Goal: Information Seeking & Learning: Learn about a topic

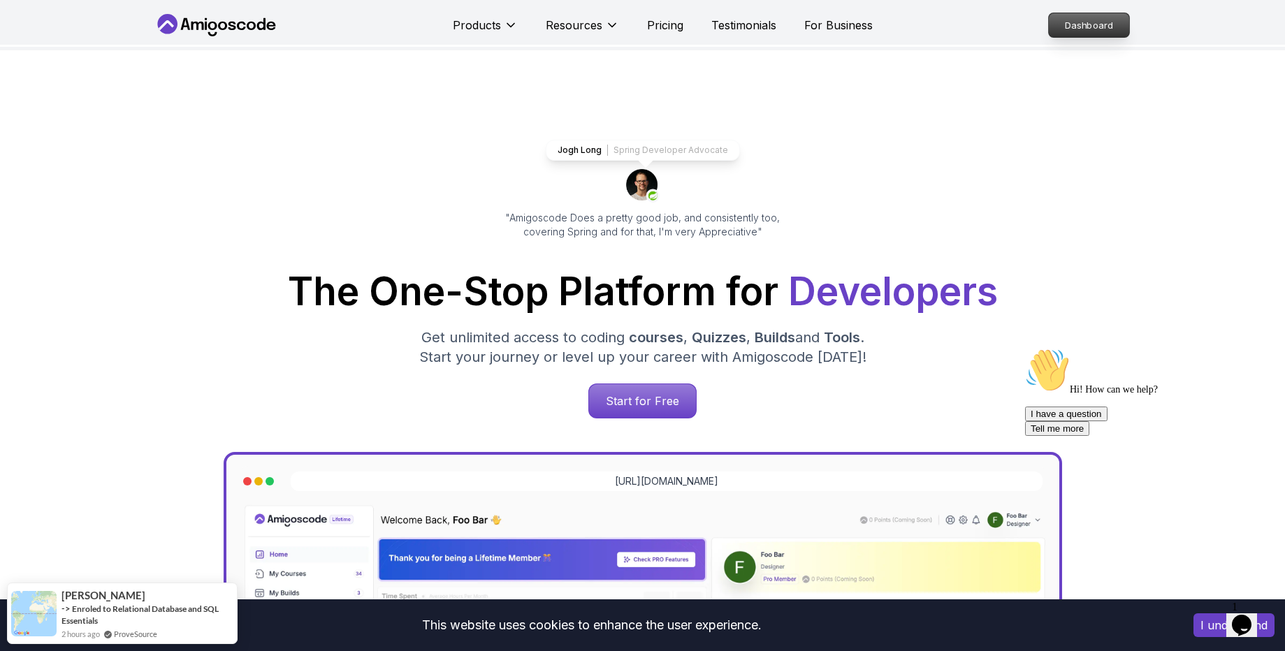
click at [1063, 24] on p "Dashboard" at bounding box center [1089, 25] width 80 height 24
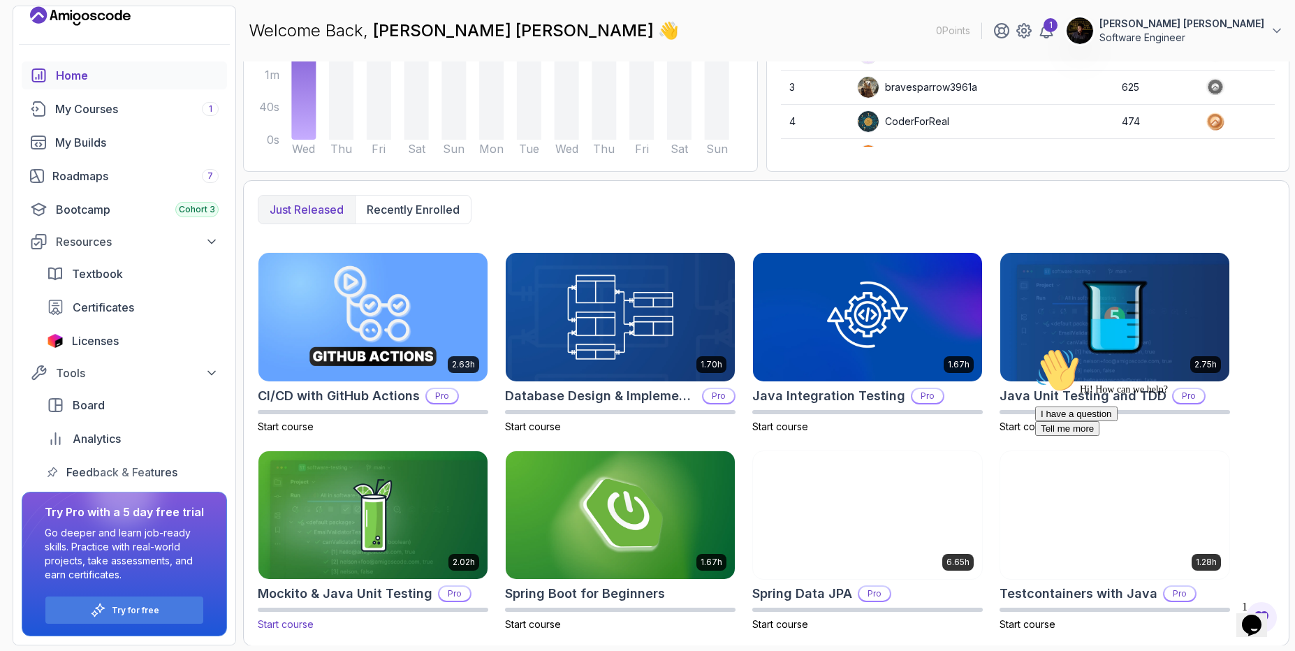
scroll to position [255, 0]
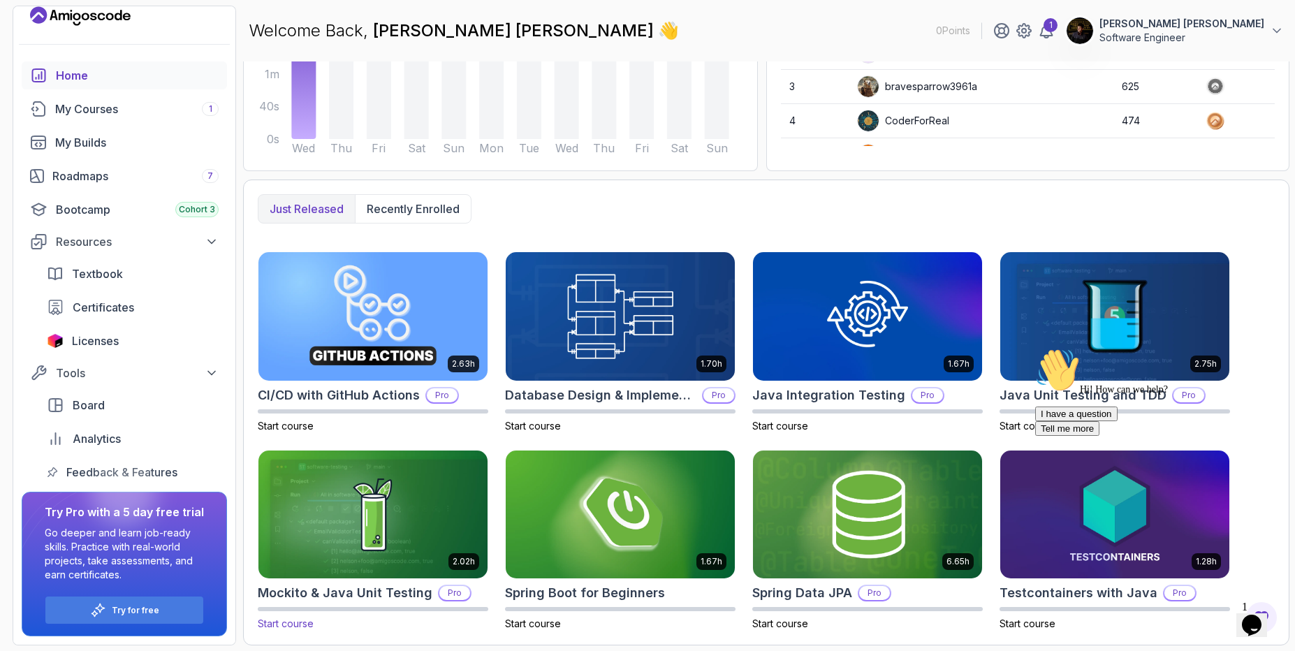
click at [406, 511] on img at bounding box center [373, 514] width 240 height 135
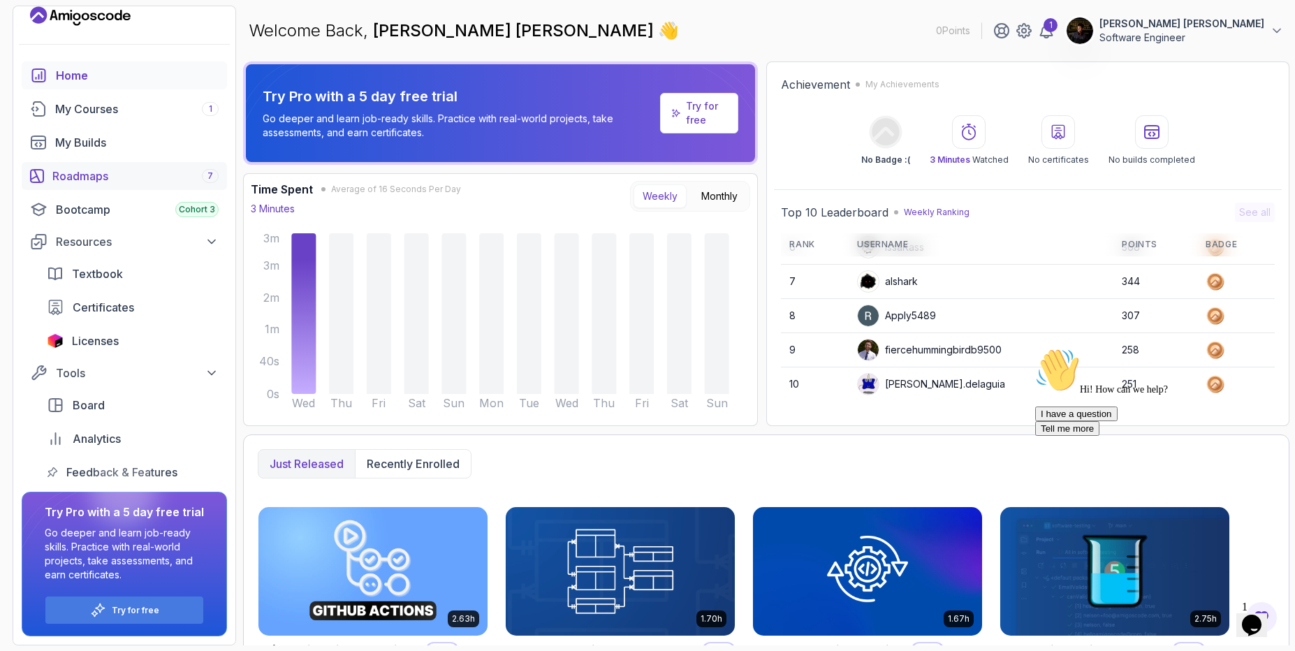
click at [78, 173] on div "Roadmaps 7" at bounding box center [135, 176] width 166 height 17
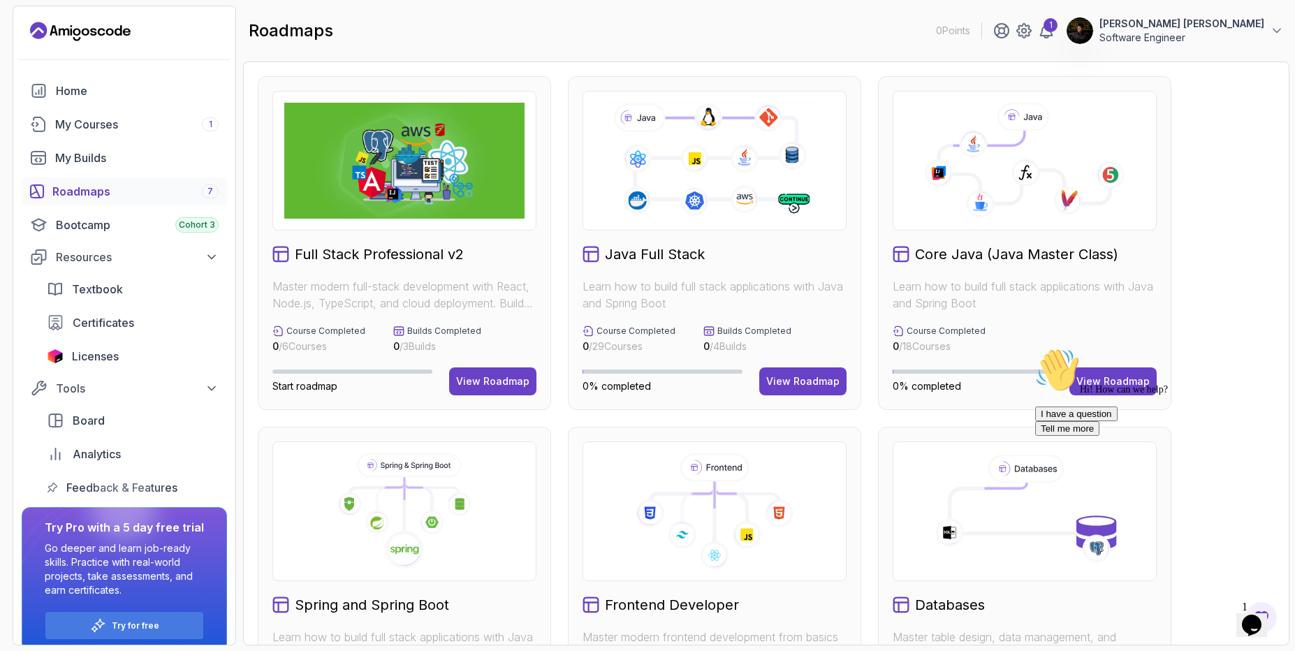
click at [89, 44] on div at bounding box center [124, 60] width 222 height 34
click at [87, 37] on icon "Landing page" at bounding box center [80, 31] width 101 height 22
click at [67, 95] on div "Home" at bounding box center [137, 90] width 163 height 17
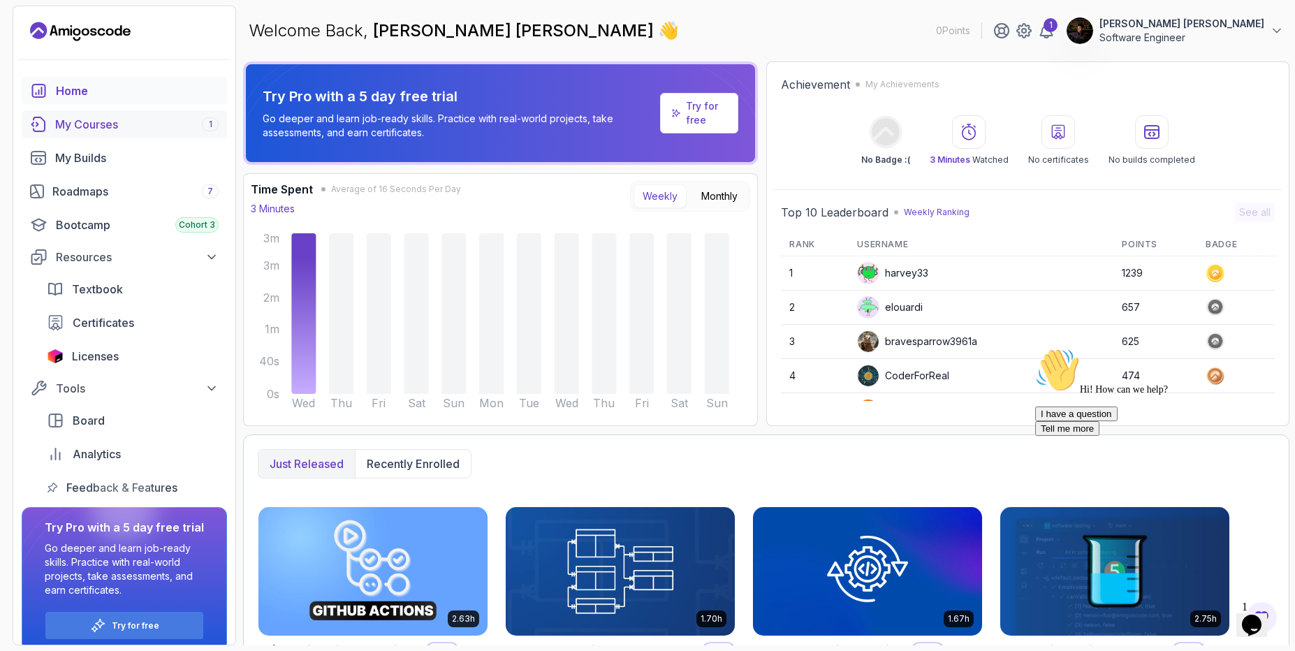
click at [82, 128] on div "My Courses 1" at bounding box center [136, 124] width 163 height 17
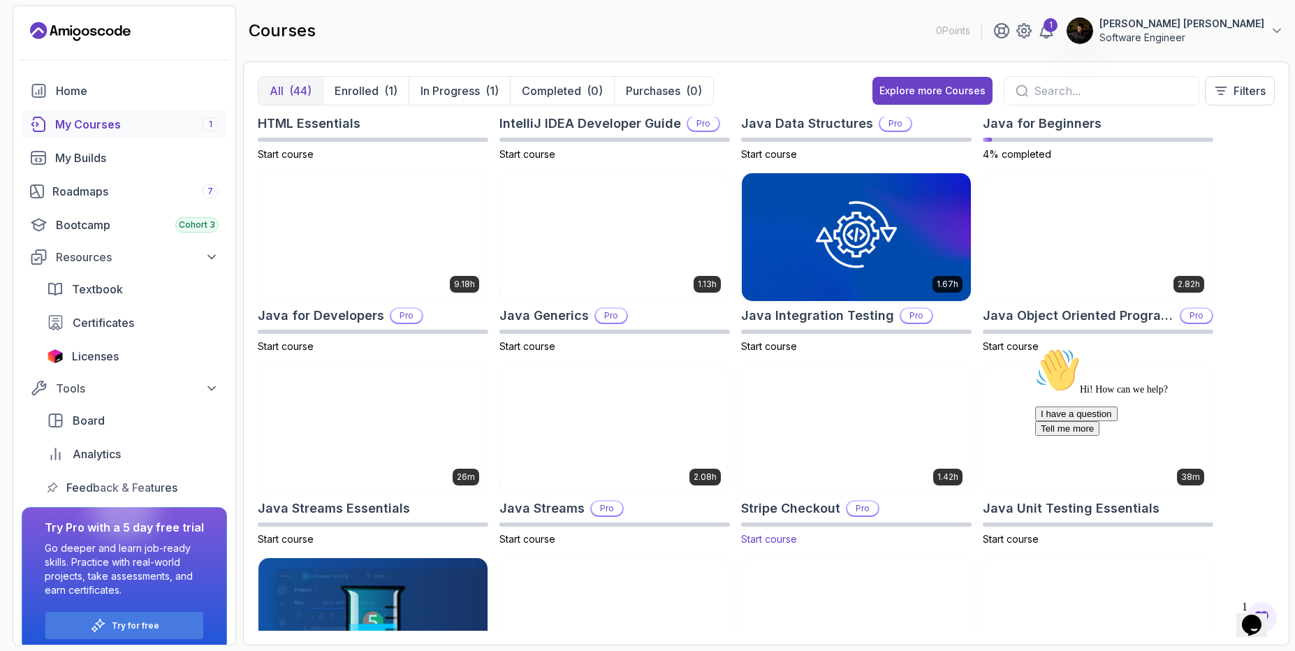
scroll to position [754, 0]
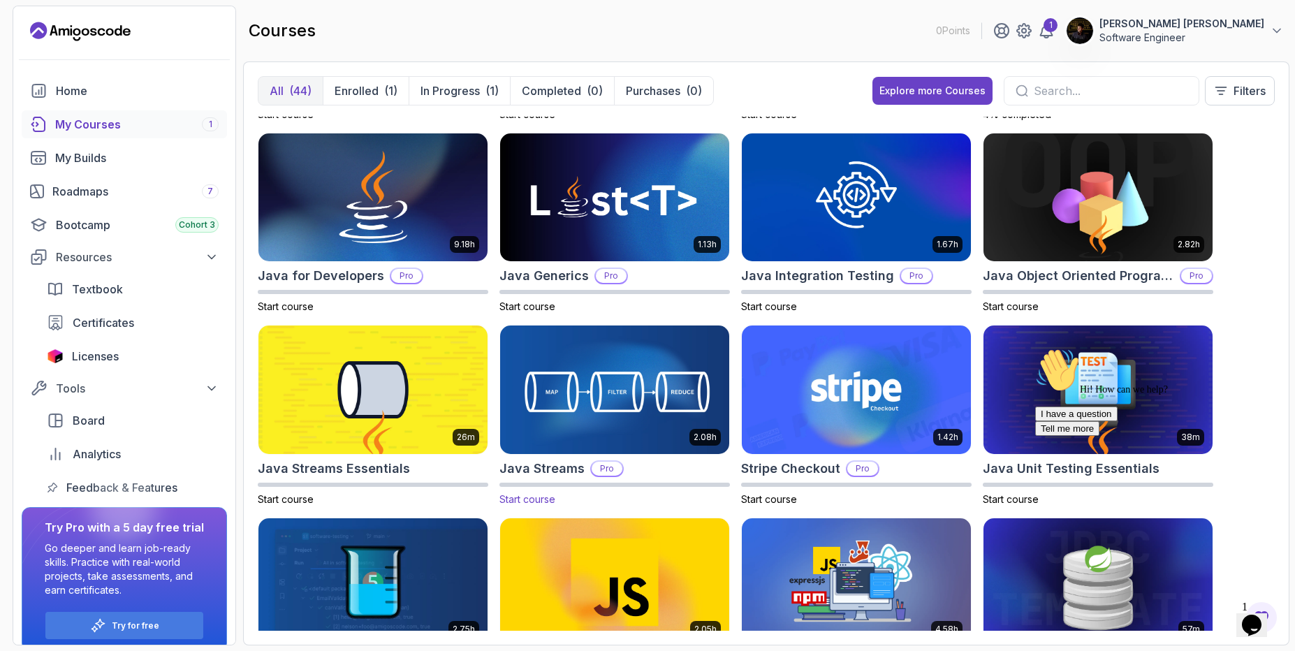
click at [617, 363] on img at bounding box center [615, 390] width 240 height 135
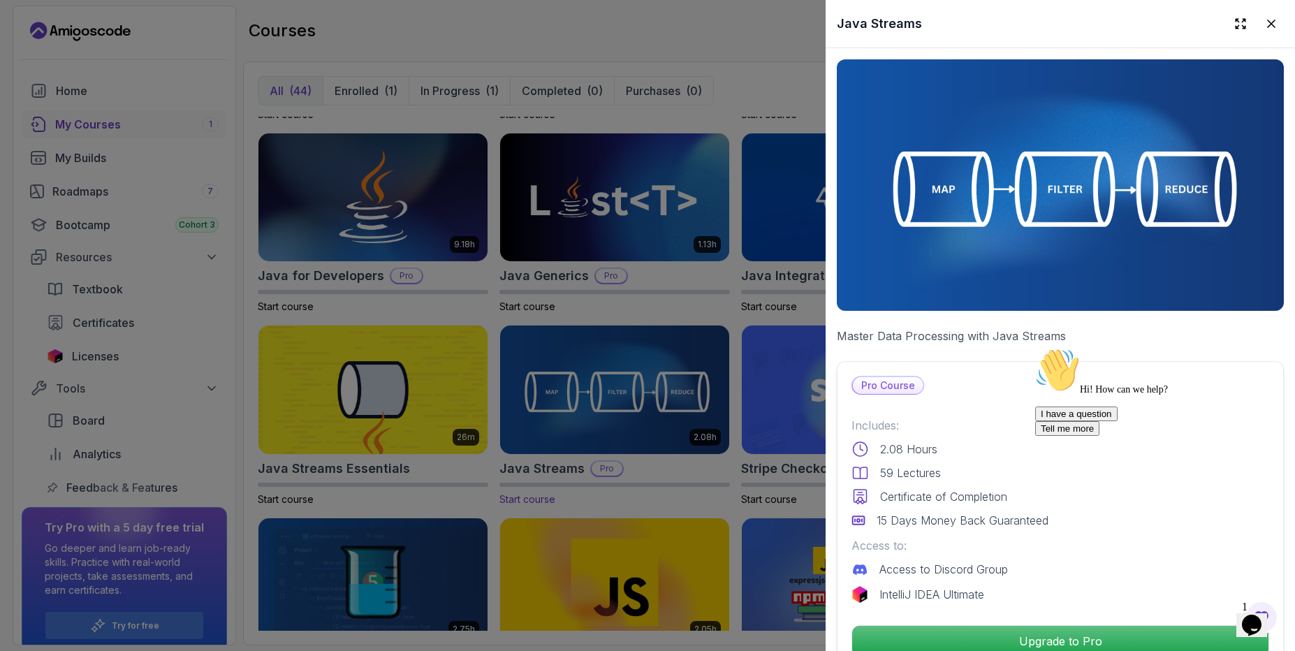
click at [641, 426] on div at bounding box center [647, 325] width 1295 height 651
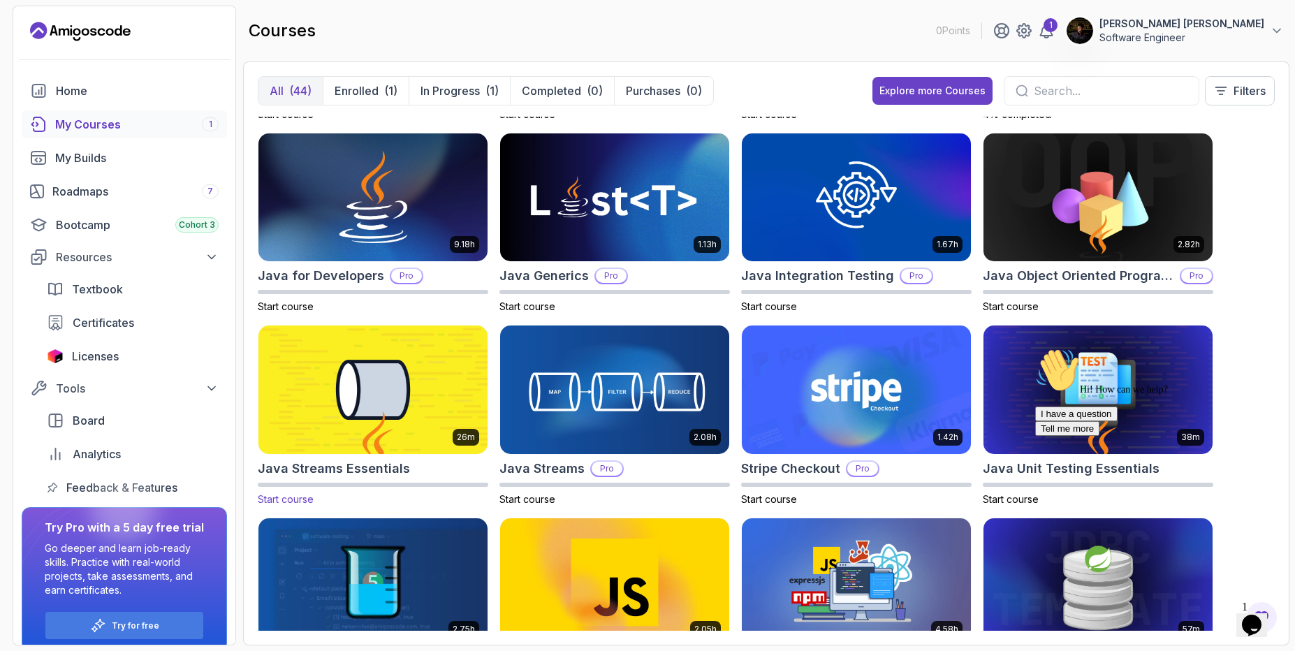
click at [441, 421] on img at bounding box center [373, 390] width 240 height 135
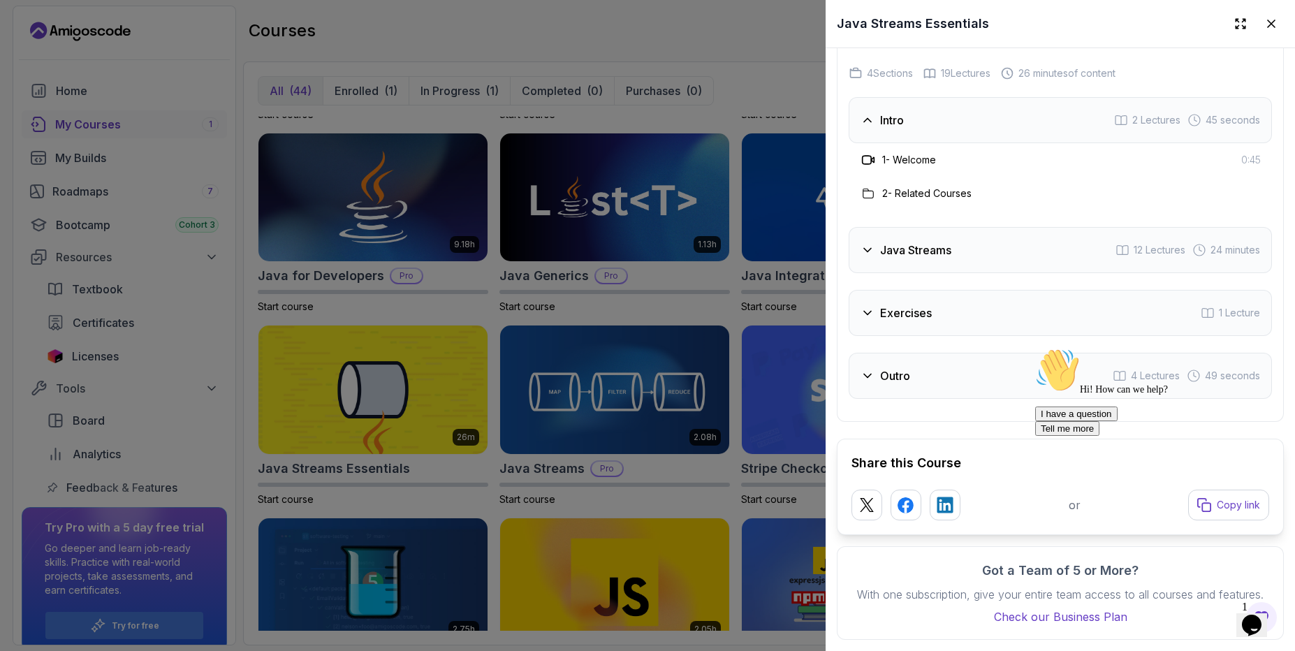
scroll to position [2217, 0]
click at [884, 239] on div "Java Streams 12 Lectures 24 minutes" at bounding box center [1060, 250] width 423 height 46
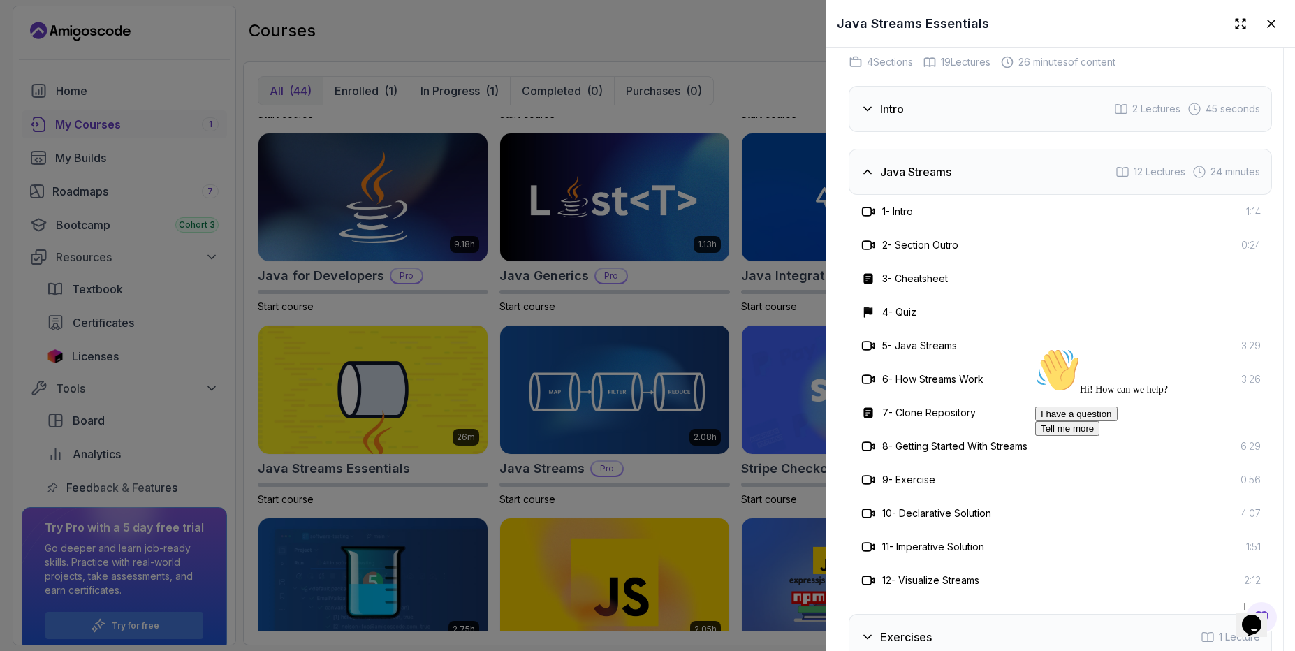
click at [899, 169] on h3 "Java Streams" at bounding box center [915, 171] width 71 height 17
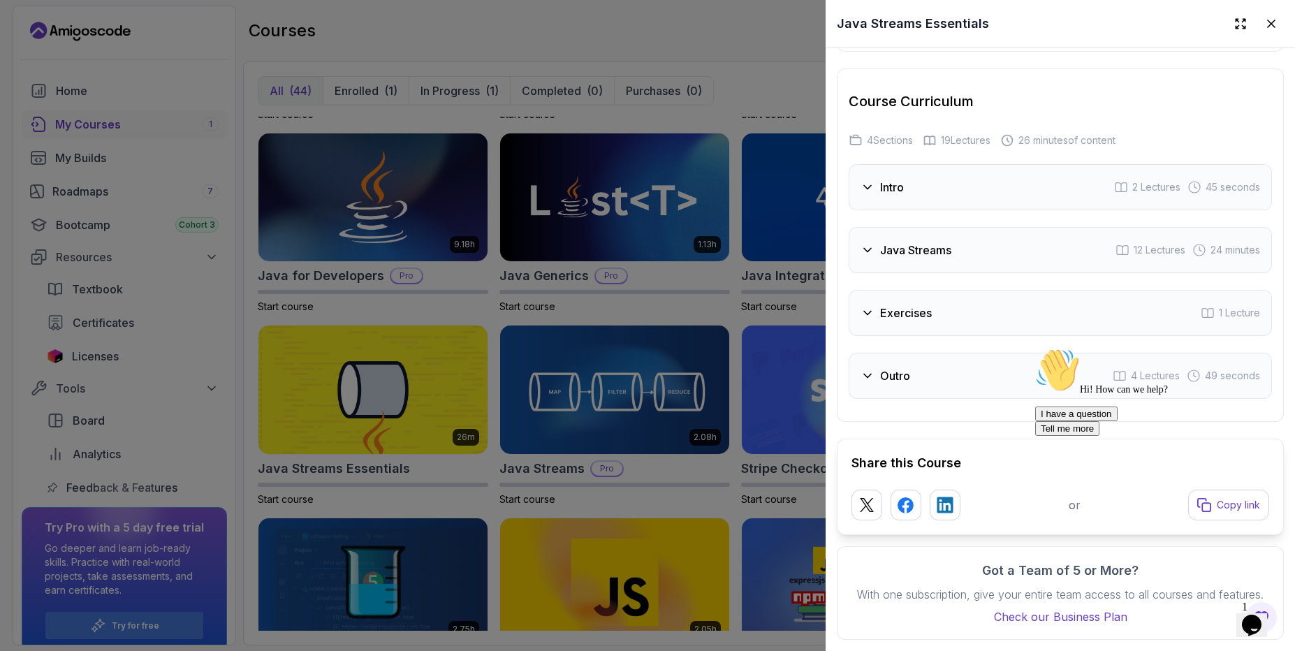
click at [903, 305] on h3 "Exercises" at bounding box center [906, 313] width 52 height 17
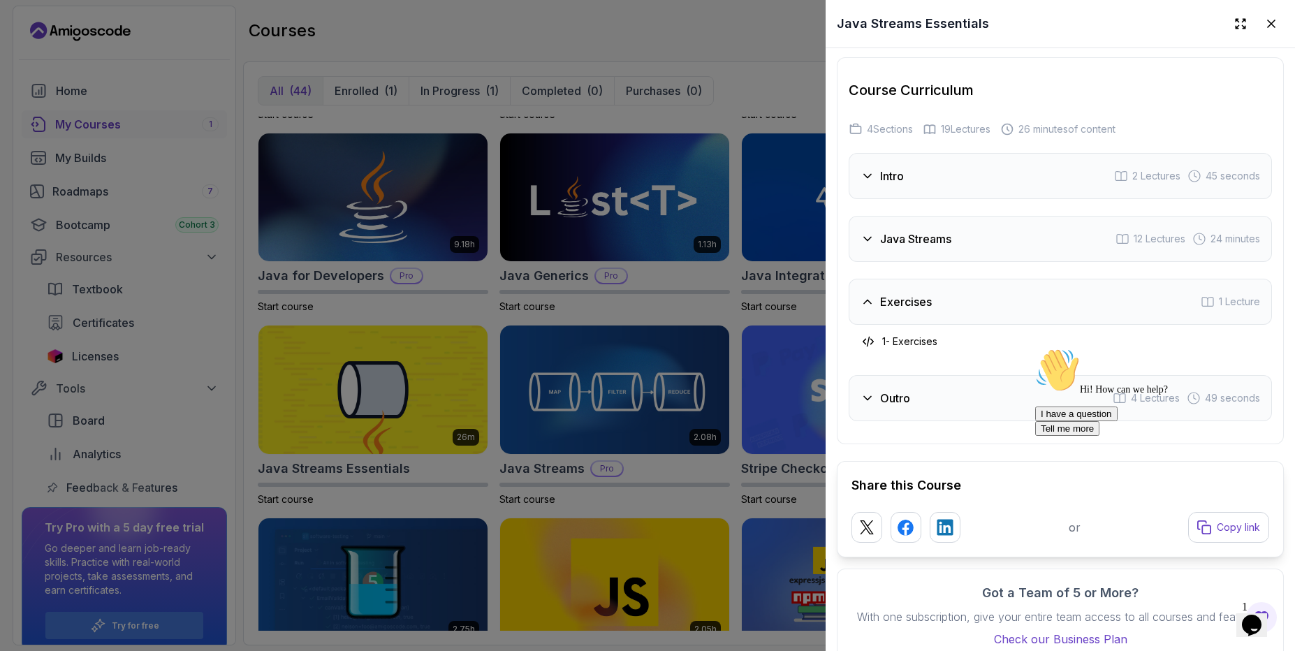
click at [903, 295] on h3 "Exercises" at bounding box center [906, 301] width 52 height 17
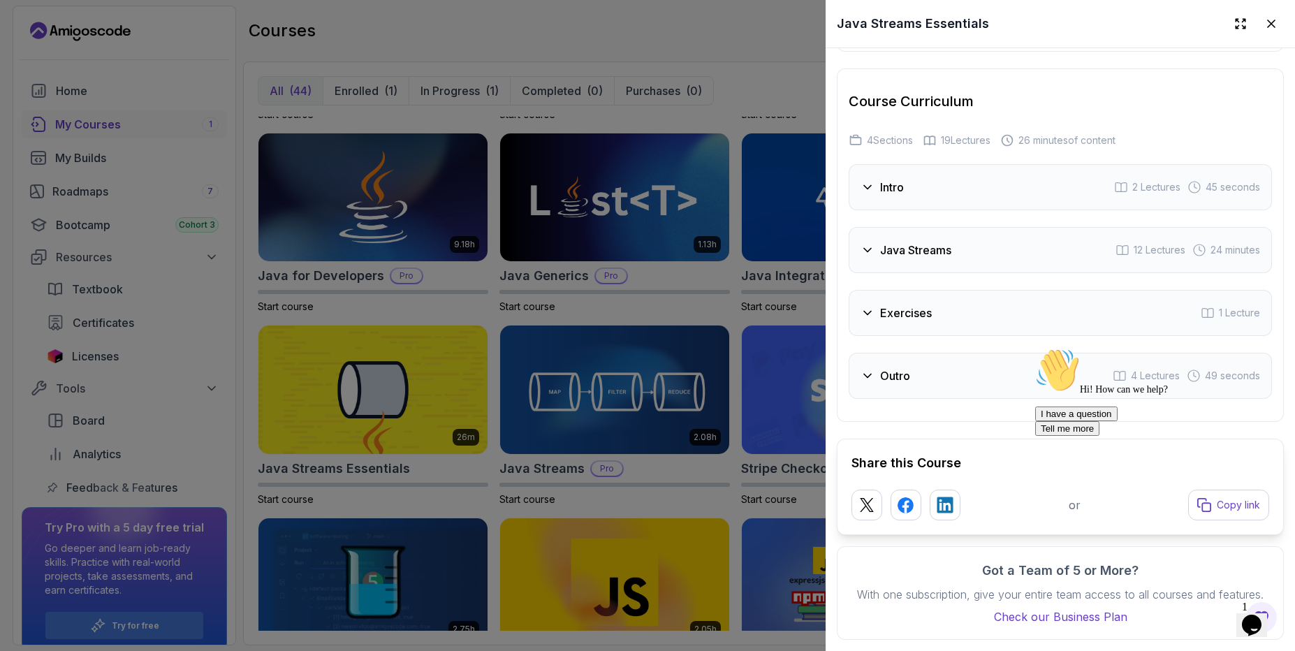
click at [636, 375] on div at bounding box center [647, 325] width 1295 height 651
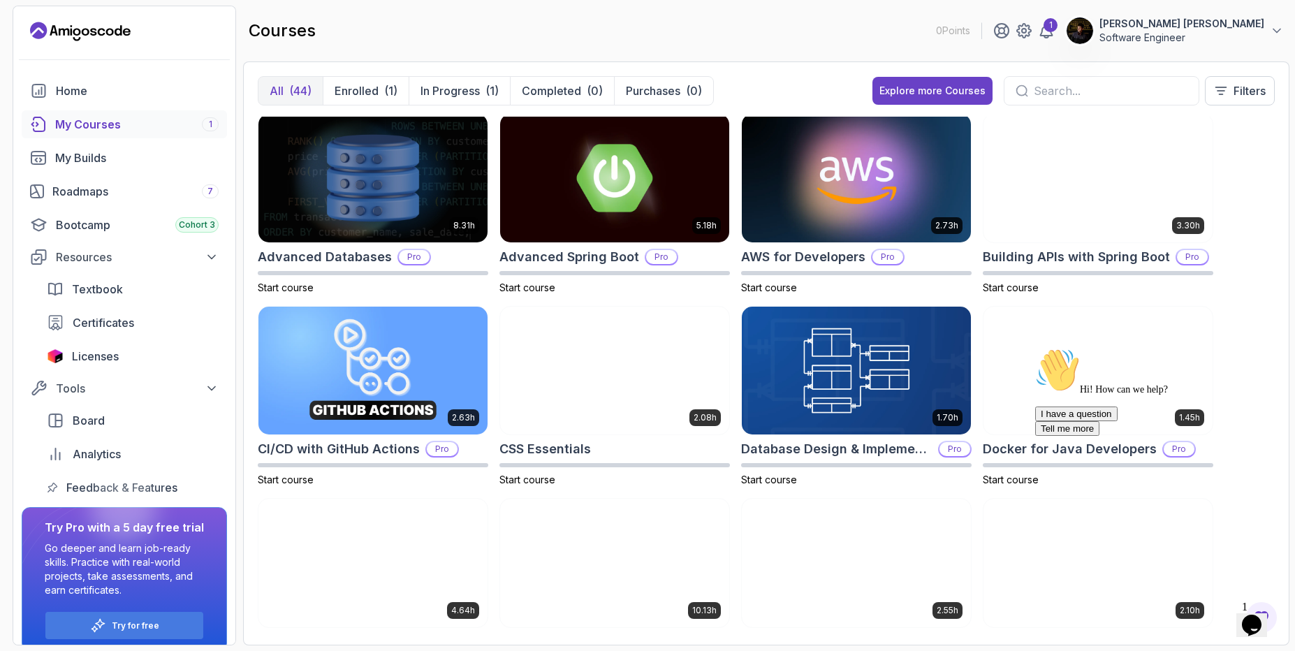
scroll to position [0, 0]
